Goal: Task Accomplishment & Management: Complete application form

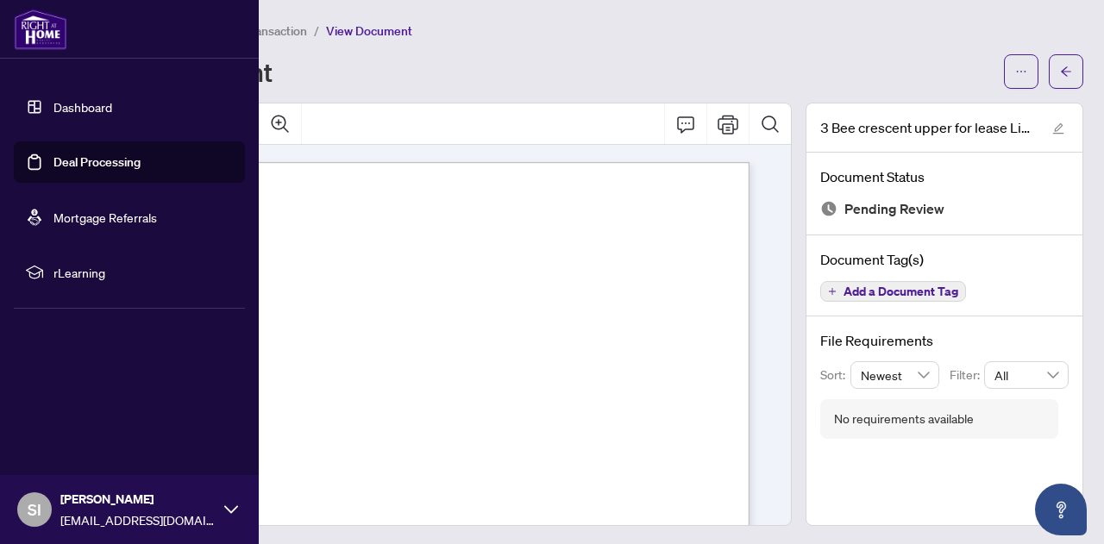
click at [103, 162] on link "Deal Processing" at bounding box center [96, 162] width 87 height 16
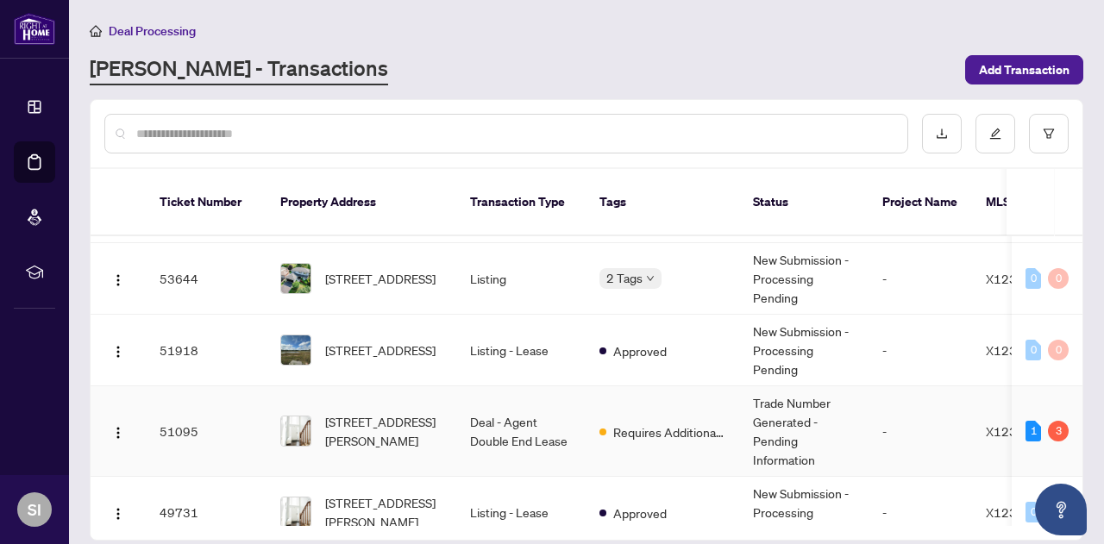
scroll to position [172, 0]
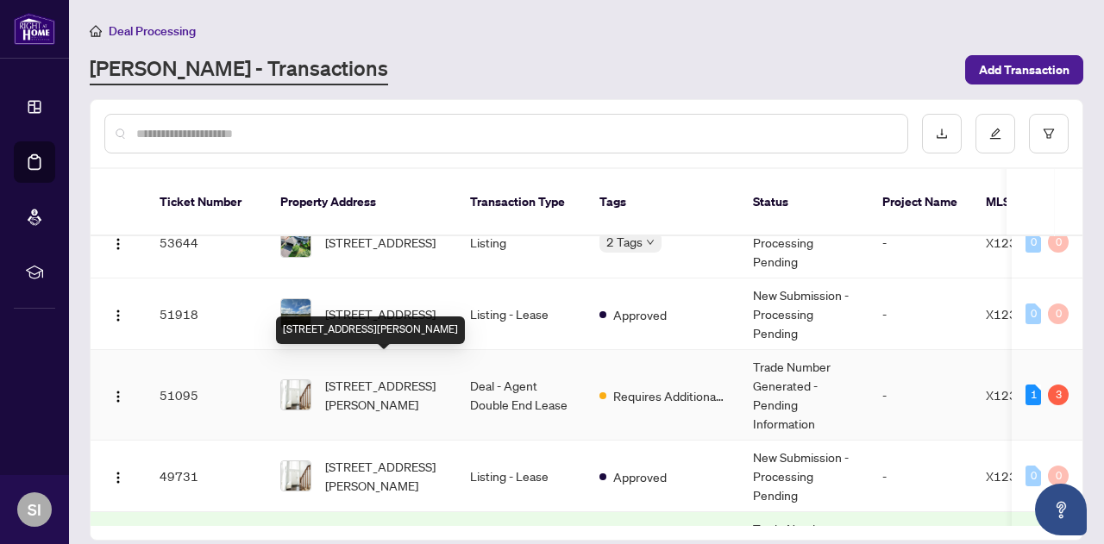
click at [380, 376] on span "[STREET_ADDRESS][PERSON_NAME]" at bounding box center [383, 395] width 117 height 38
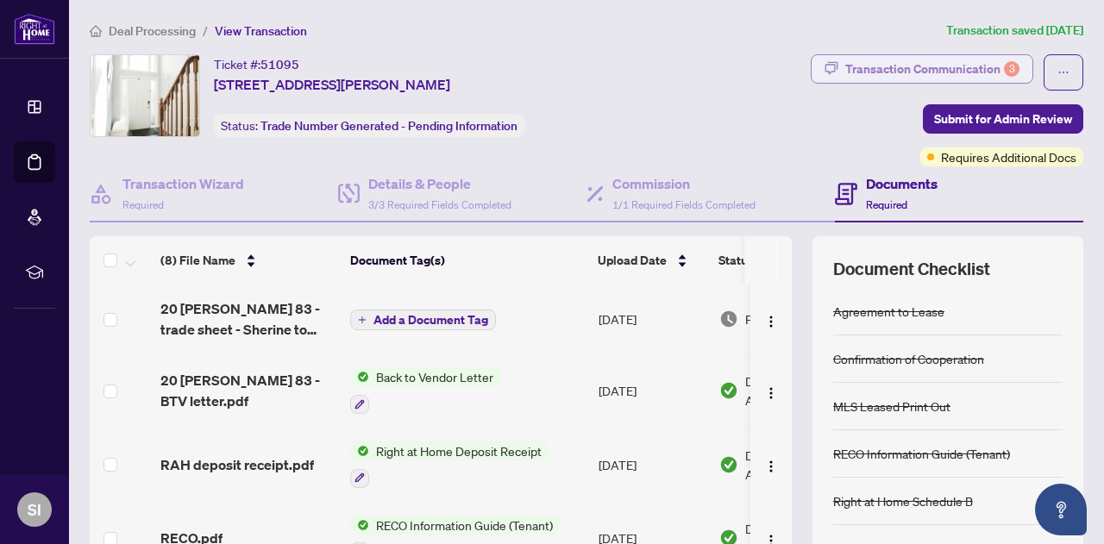
click at [931, 62] on div "Transaction Communication 3" at bounding box center [932, 69] width 174 height 28
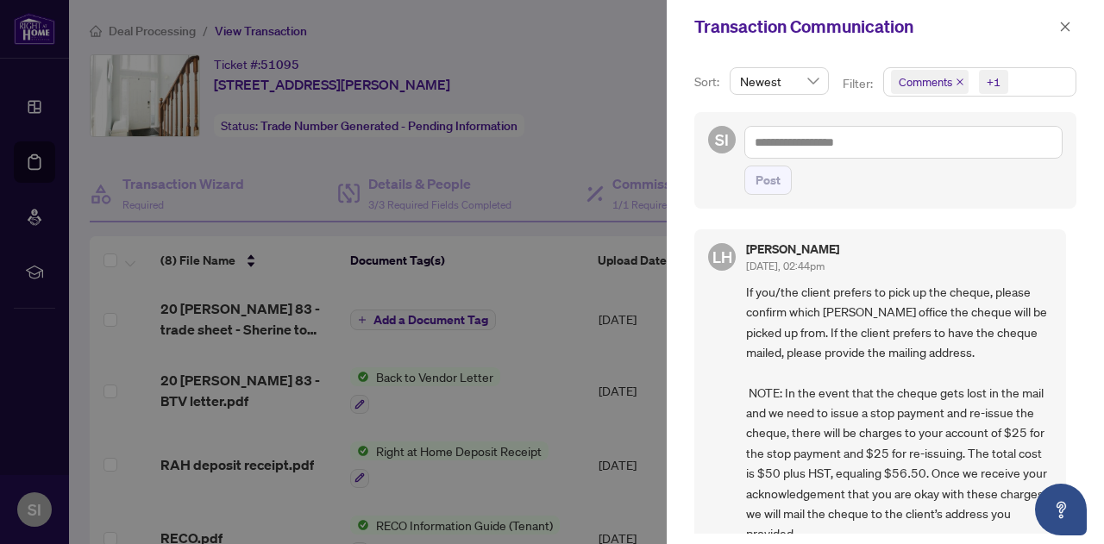
scroll to position [86, 0]
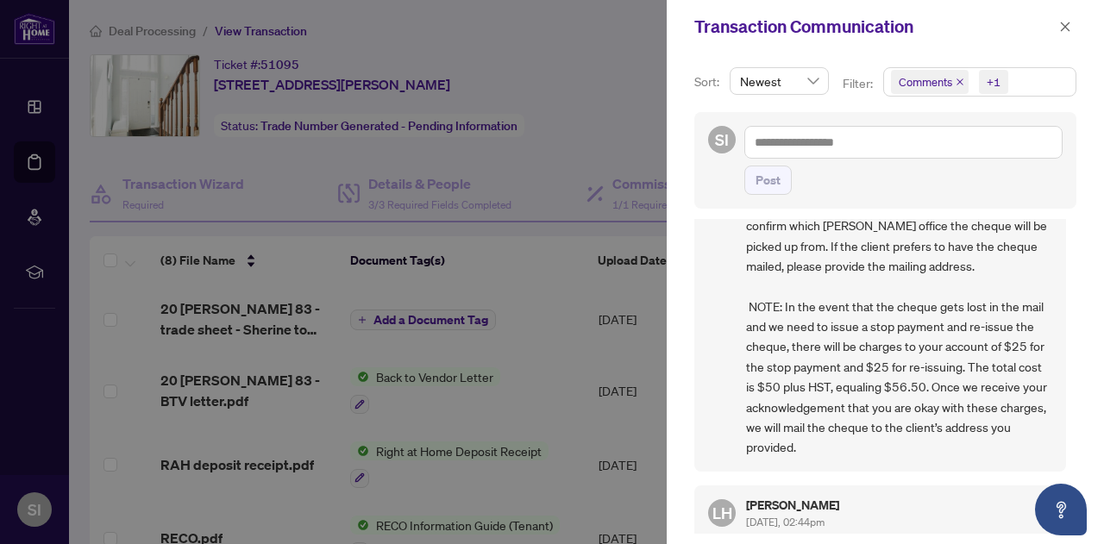
click at [842, 303] on span "If you/the client prefers to pick up the cheque, please confirm which [PERSON_N…" at bounding box center [899, 327] width 306 height 262
click at [610, 133] on div at bounding box center [552, 272] width 1104 height 544
click at [1075, 17] on div "Transaction Communication" at bounding box center [885, 26] width 437 height 53
click at [1067, 21] on icon "close" at bounding box center [1065, 27] width 12 height 12
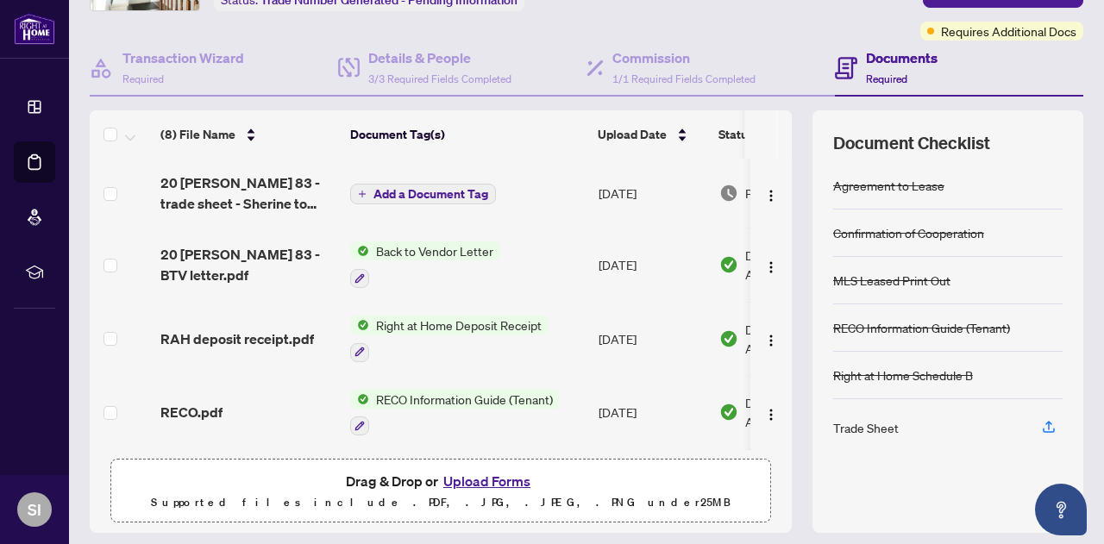
scroll to position [90, 0]
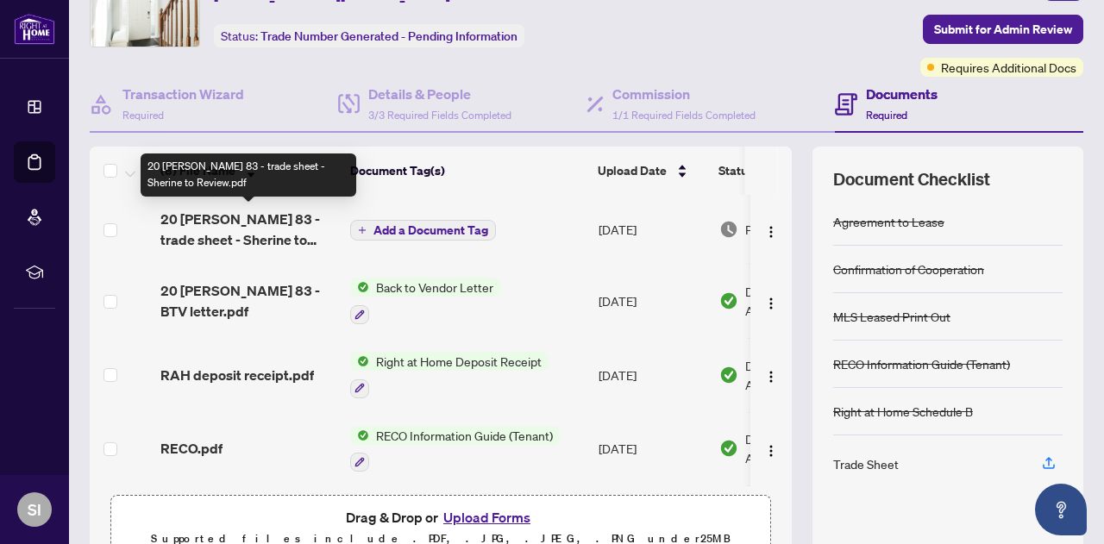
click at [228, 228] on span "20 [PERSON_NAME] 83 - trade sheet - Sherine to Review.pdf" at bounding box center [248, 229] width 176 height 41
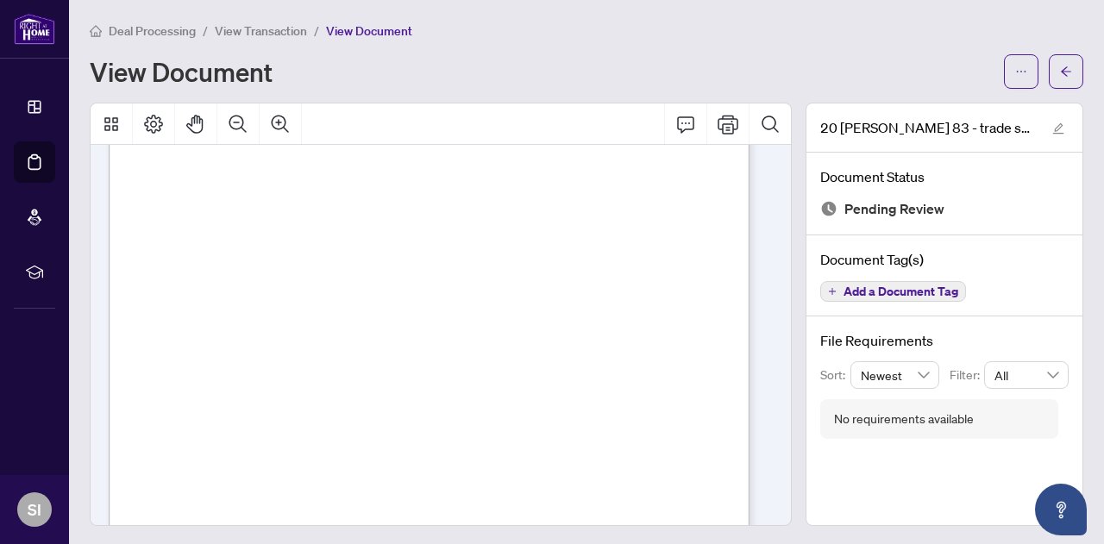
scroll to position [431, 0]
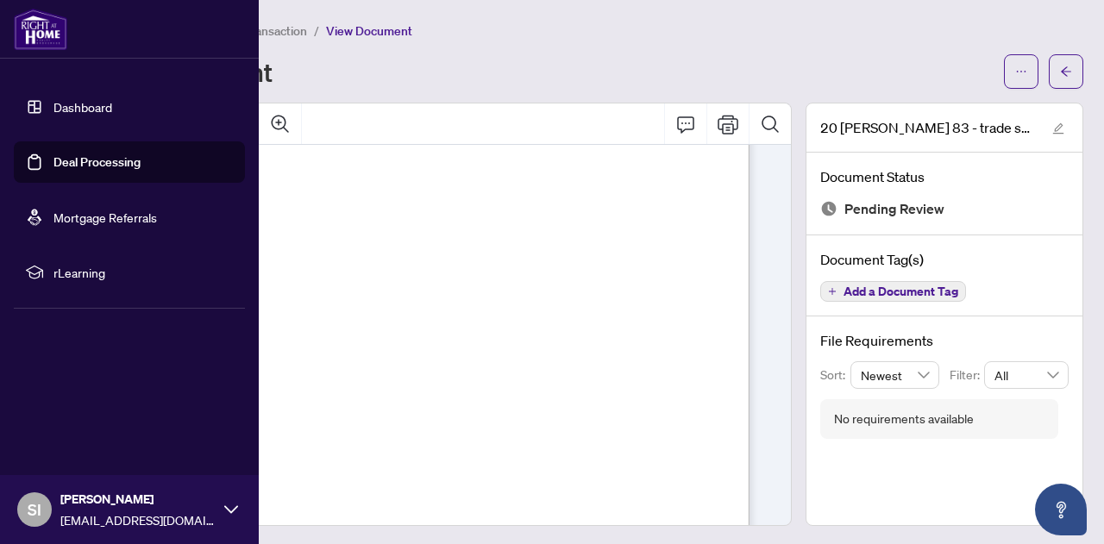
click at [94, 108] on link "Dashboard" at bounding box center [82, 107] width 59 height 16
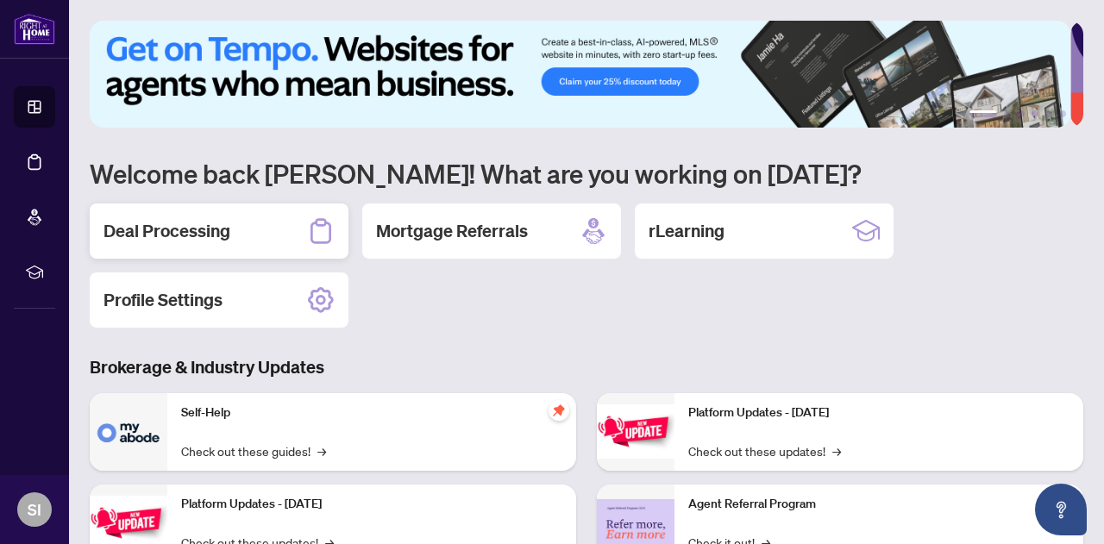
click at [172, 234] on h2 "Deal Processing" at bounding box center [166, 231] width 127 height 24
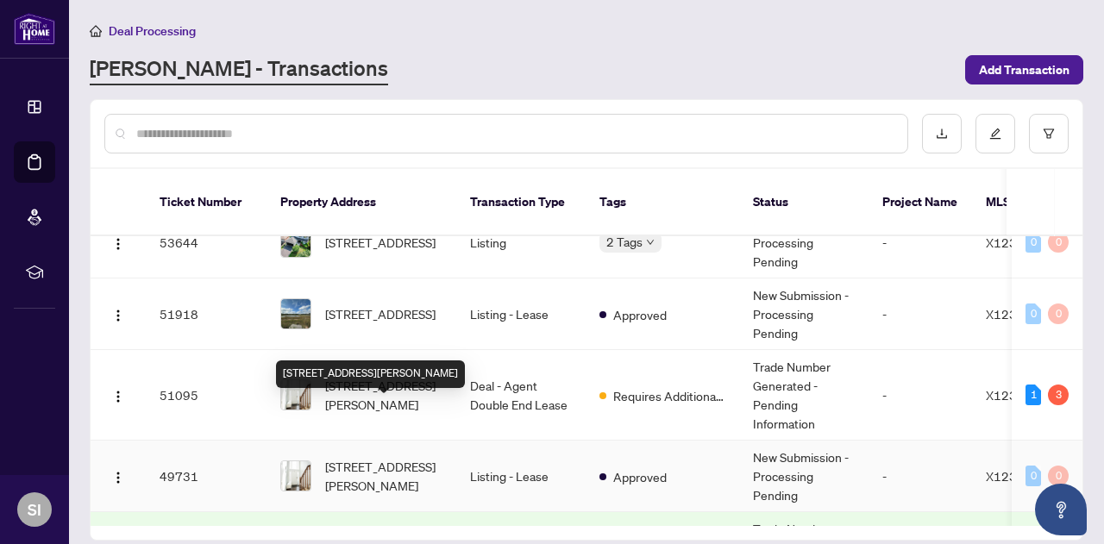
scroll to position [259, 0]
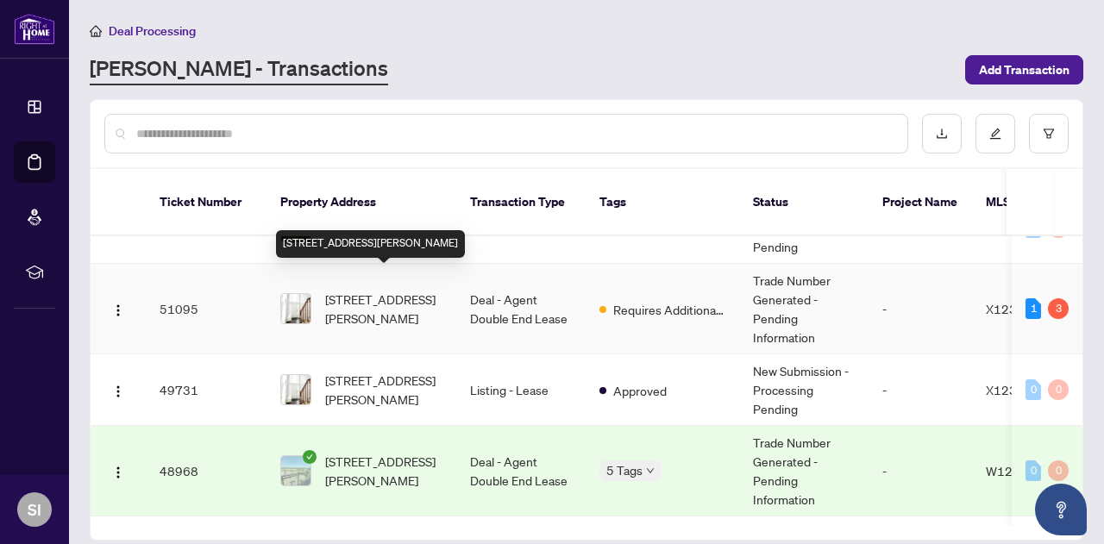
click at [379, 292] on span "[STREET_ADDRESS][PERSON_NAME]" at bounding box center [383, 309] width 117 height 38
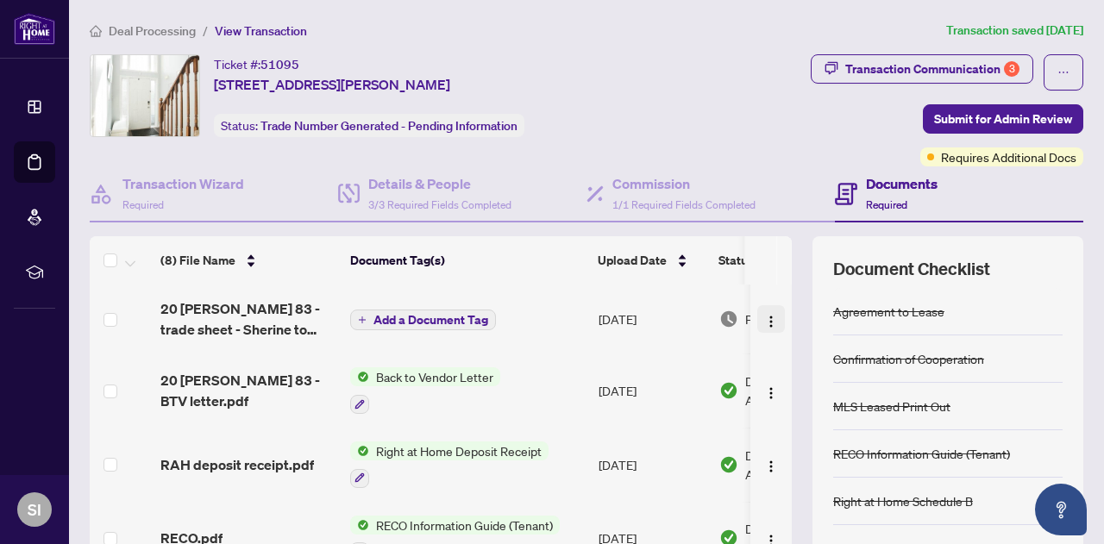
click at [764, 320] on img "button" at bounding box center [771, 322] width 14 height 14
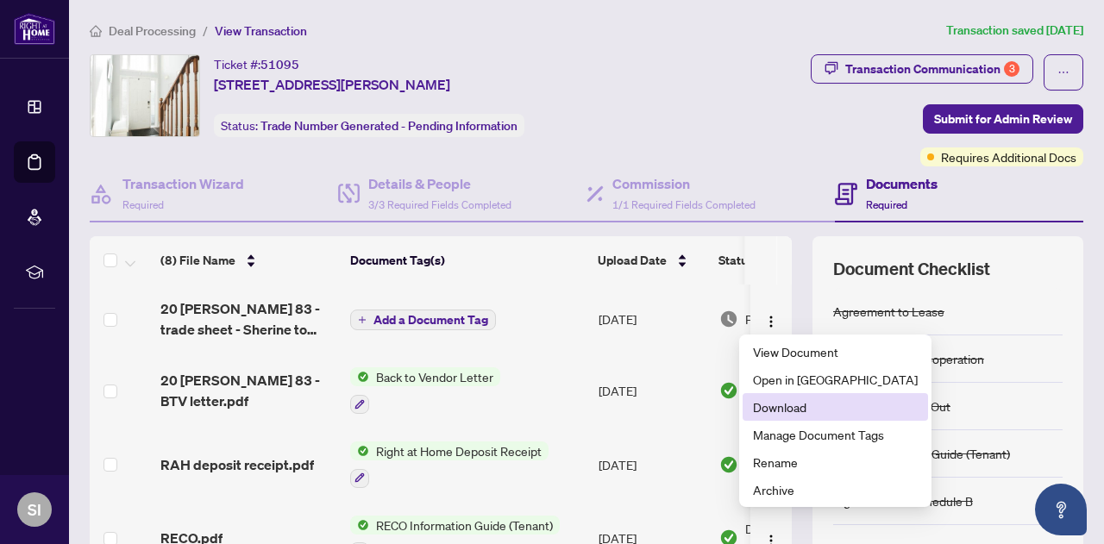
click at [788, 411] on span "Download" at bounding box center [835, 407] width 165 height 19
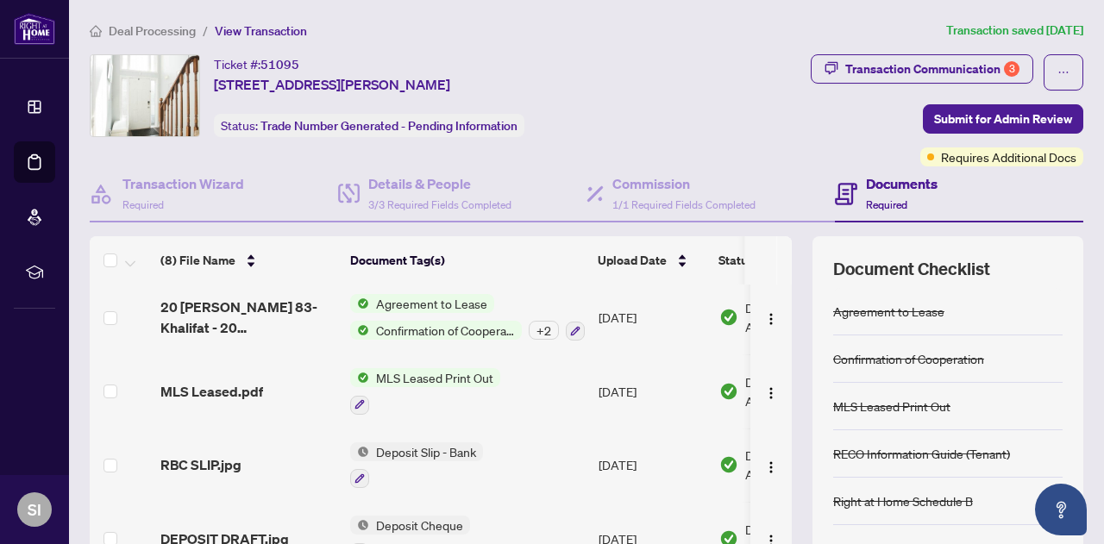
scroll to position [176, 0]
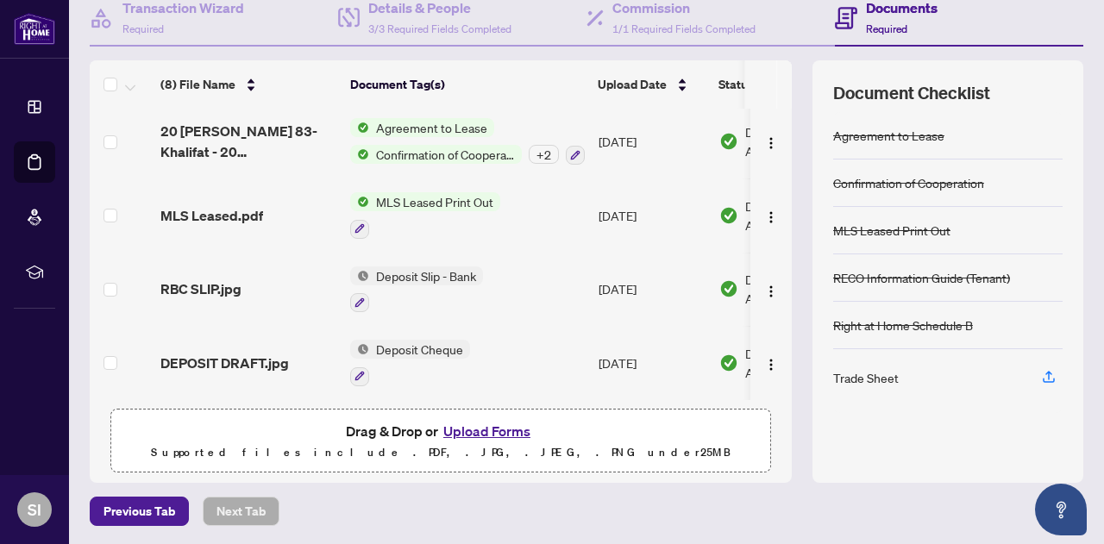
click at [462, 431] on button "Upload Forms" at bounding box center [486, 431] width 97 height 22
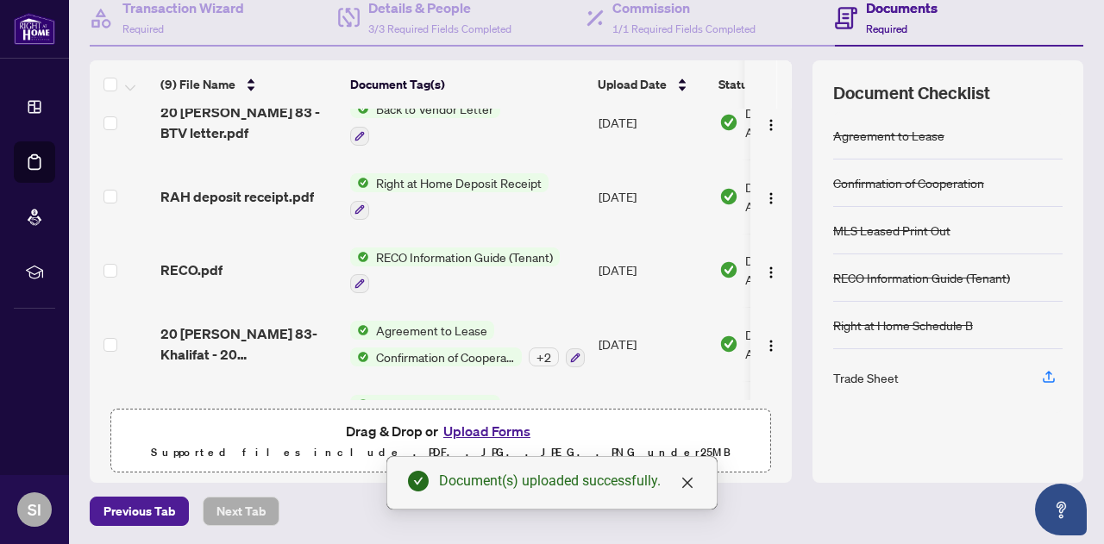
scroll to position [0, 0]
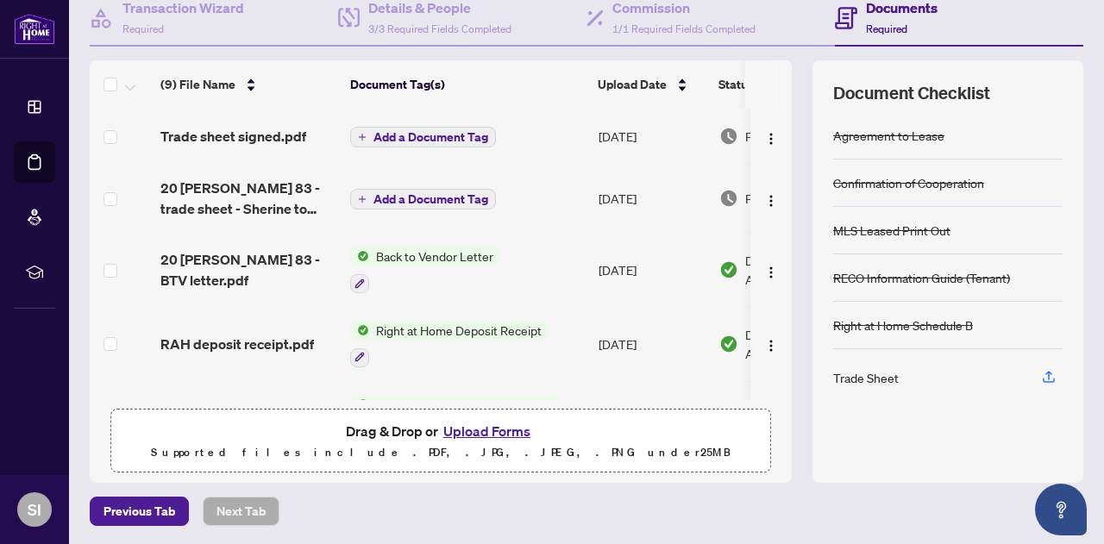
click at [422, 134] on span "Add a Document Tag" at bounding box center [430, 137] width 115 height 12
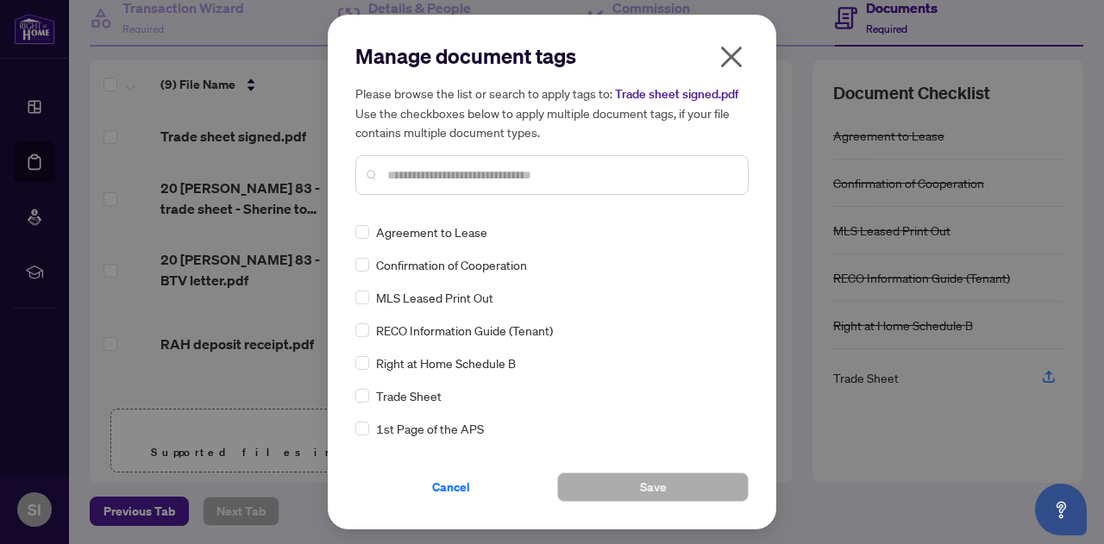
click at [443, 172] on input "text" at bounding box center [560, 175] width 347 height 19
click at [398, 398] on span "Trade Sheet" at bounding box center [409, 395] width 66 height 19
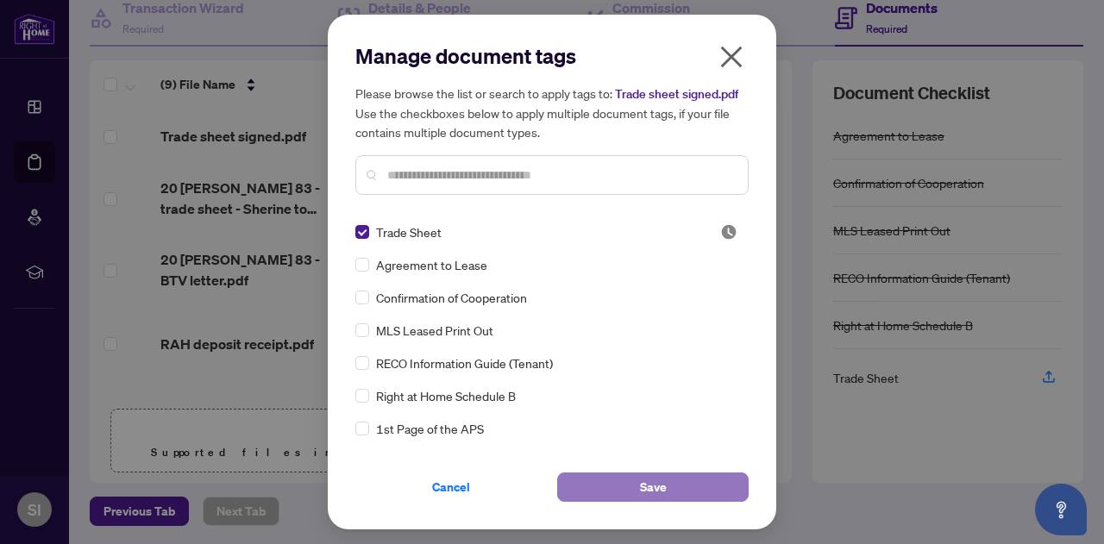
click at [629, 488] on button "Save" at bounding box center [652, 487] width 191 height 29
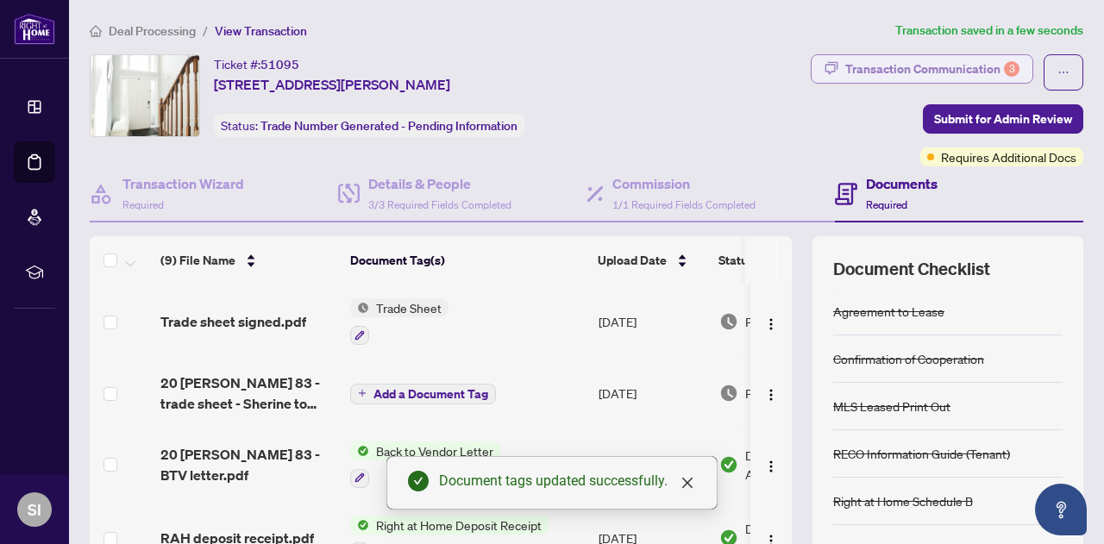
click at [922, 63] on div "Transaction Communication 3" at bounding box center [932, 69] width 174 height 28
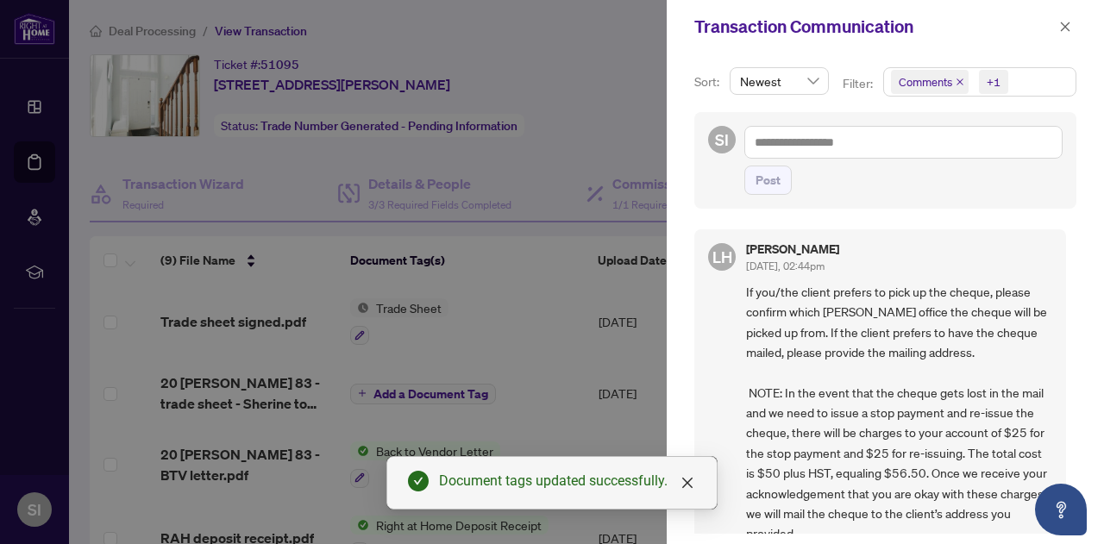
click at [636, 110] on div at bounding box center [552, 272] width 1104 height 544
click at [1064, 22] on icon "close" at bounding box center [1065, 27] width 12 height 12
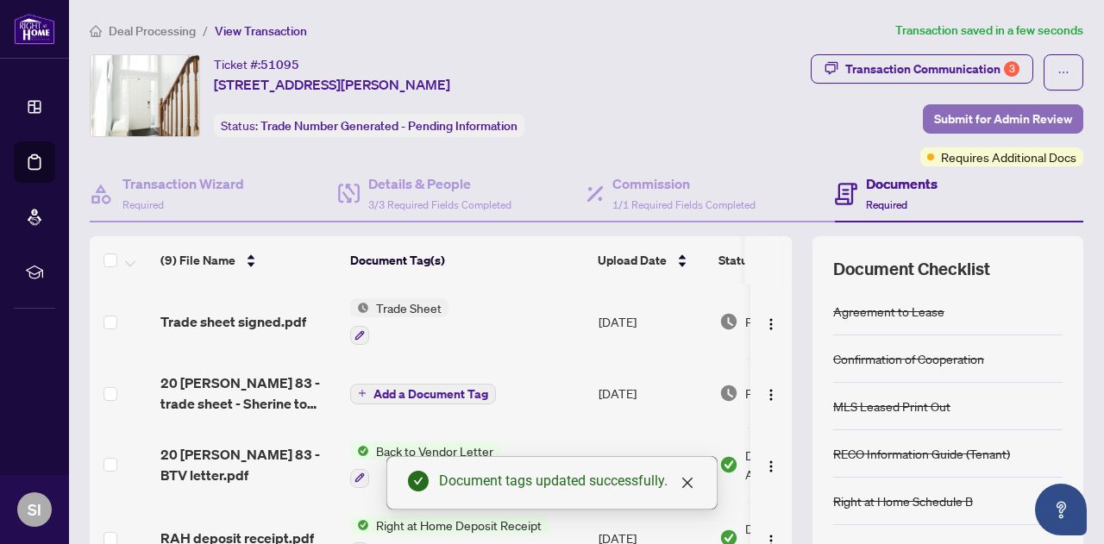
click at [949, 122] on span "Submit for Admin Review" at bounding box center [1003, 119] width 138 height 28
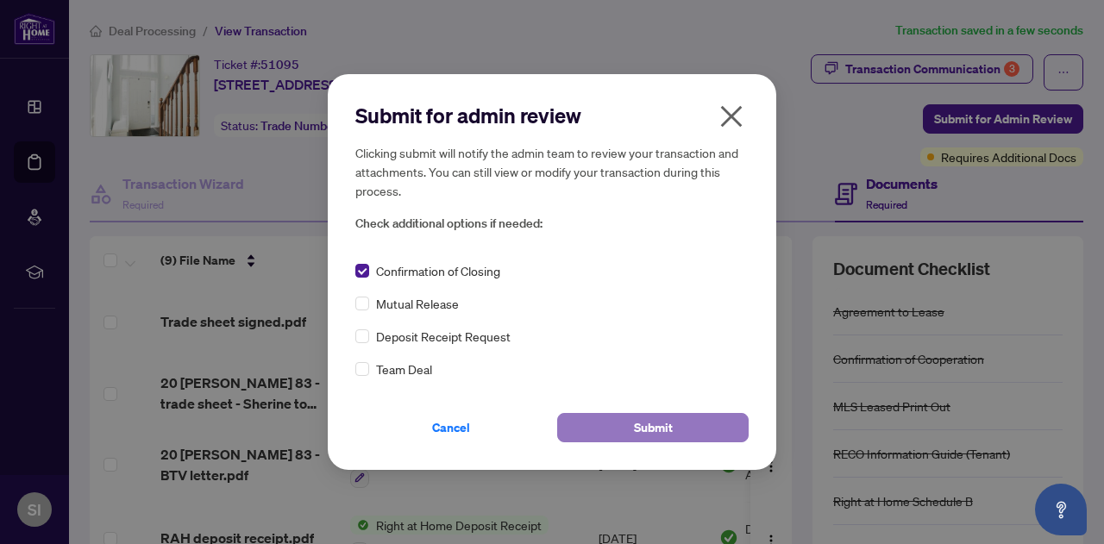
click at [643, 429] on span "Submit" at bounding box center [653, 428] width 39 height 28
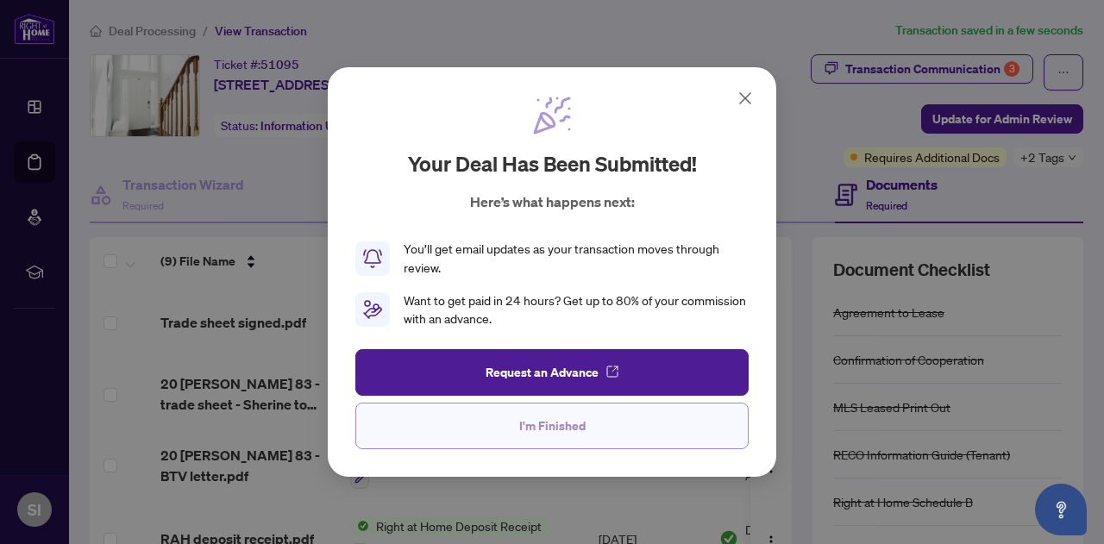
click at [554, 427] on span "I'm Finished" at bounding box center [552, 426] width 66 height 28
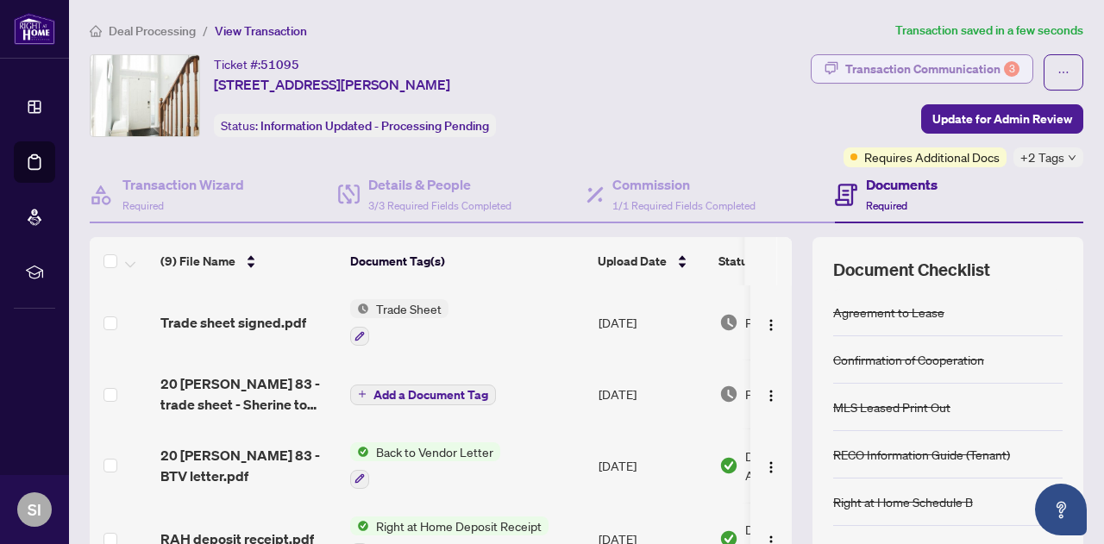
click at [932, 67] on div "Transaction Communication 3" at bounding box center [932, 69] width 174 height 28
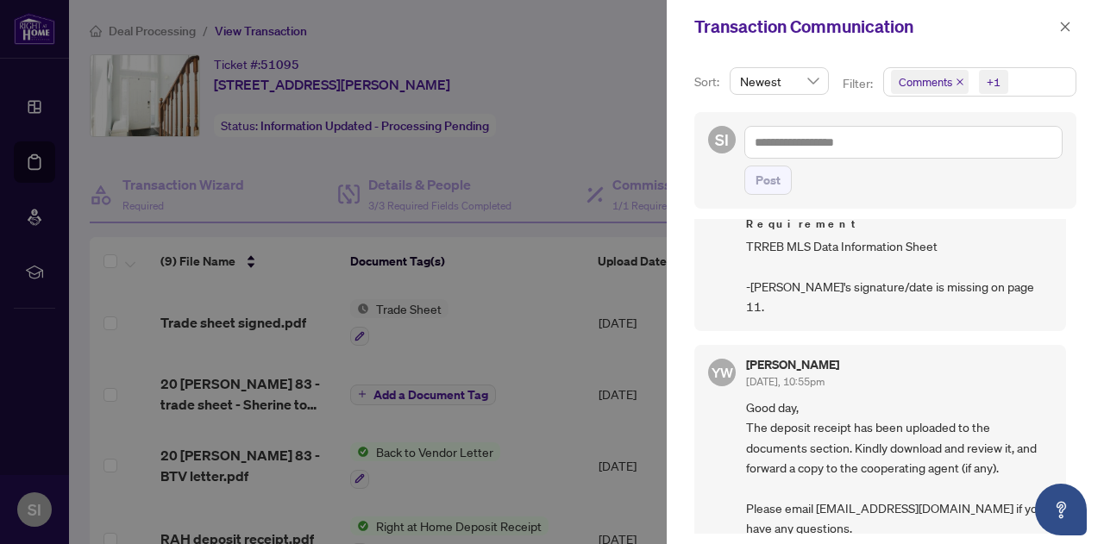
scroll to position [1035, 0]
click at [1070, 23] on icon "close" at bounding box center [1065, 27] width 12 height 12
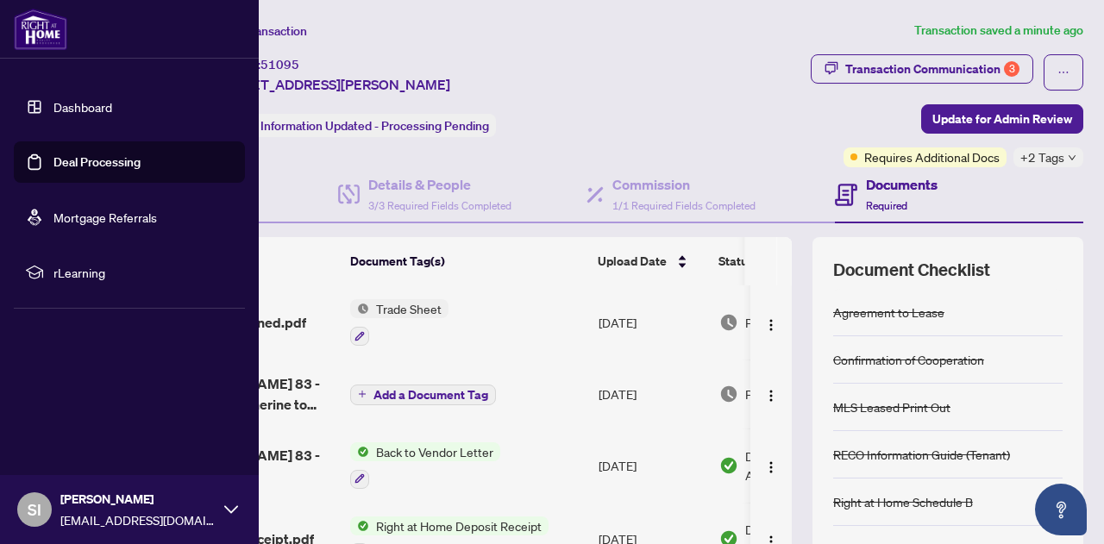
click at [77, 110] on link "Dashboard" at bounding box center [82, 107] width 59 height 16
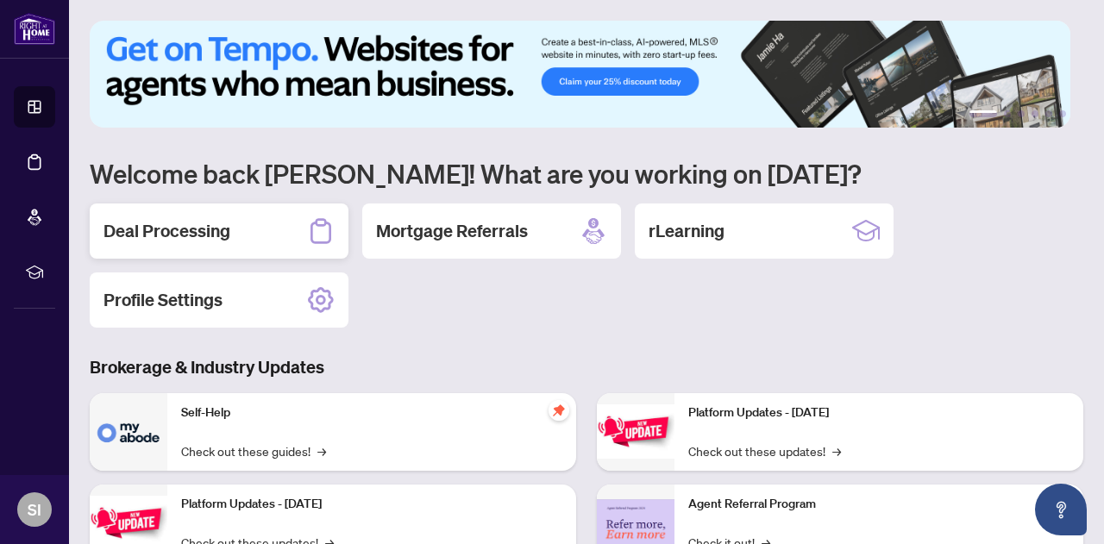
click at [235, 234] on div "Deal Processing" at bounding box center [219, 230] width 259 height 55
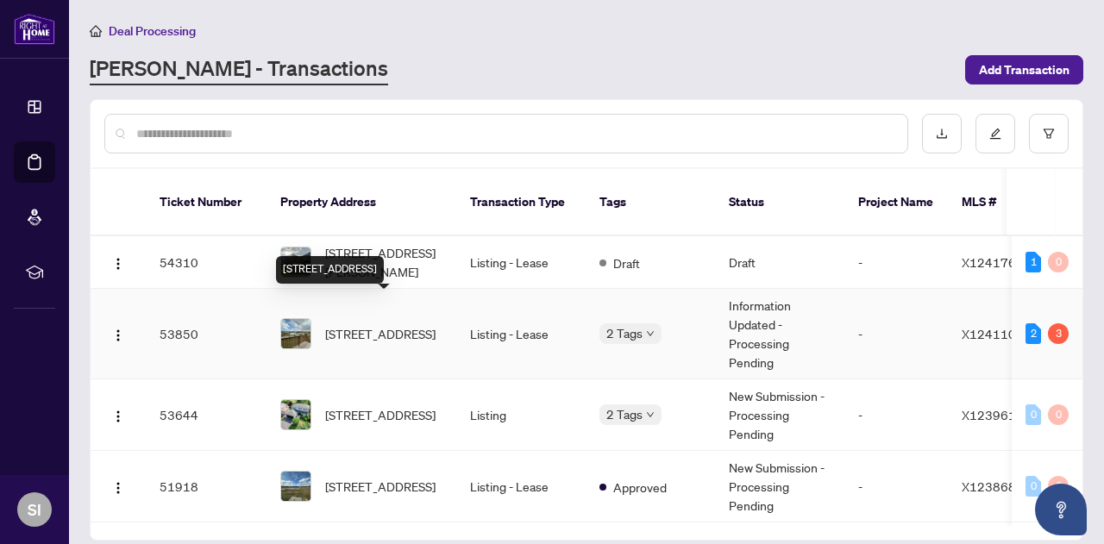
click at [405, 324] on span "[STREET_ADDRESS]" at bounding box center [380, 333] width 110 height 19
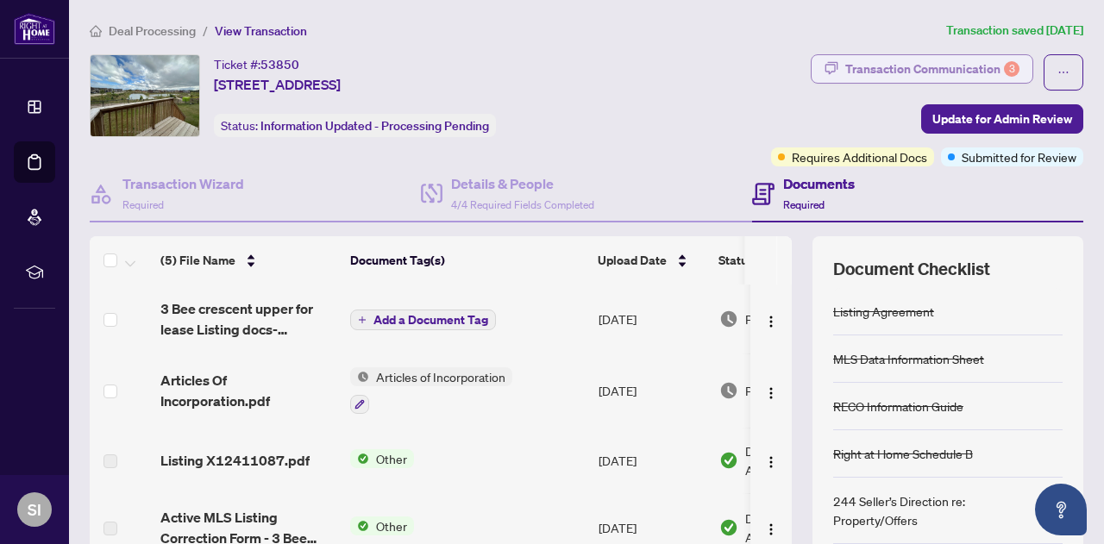
click at [875, 70] on div "Transaction Communication 3" at bounding box center [932, 69] width 174 height 28
